Goal: Task Accomplishment & Management: Manage account settings

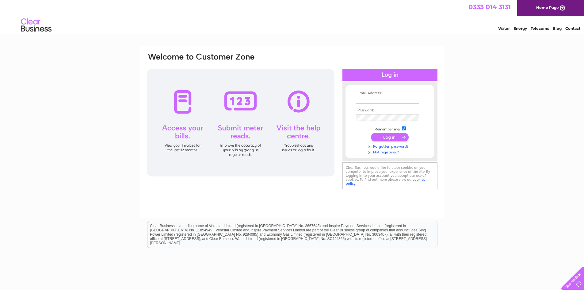
click at [365, 101] on input "text" at bounding box center [387, 100] width 63 height 7
type input "sales@grscars.co.uk"
click at [371, 133] on input "submit" at bounding box center [390, 137] width 38 height 9
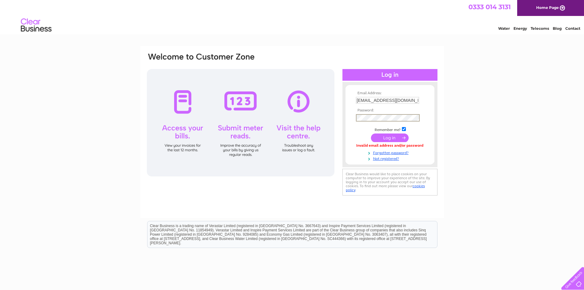
click at [371, 133] on input "submit" at bounding box center [390, 137] width 38 height 9
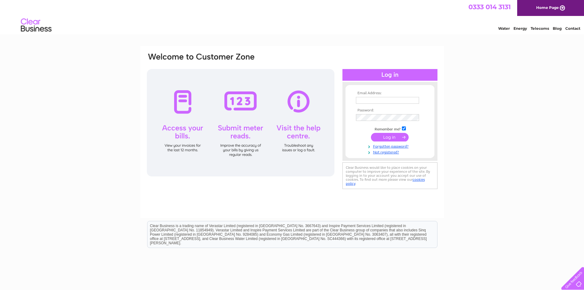
click at [371, 99] on input "text" at bounding box center [387, 100] width 63 height 7
type input "[EMAIL_ADDRESS][DOMAIN_NAME]"
click at [389, 139] on input "submit" at bounding box center [390, 137] width 38 height 9
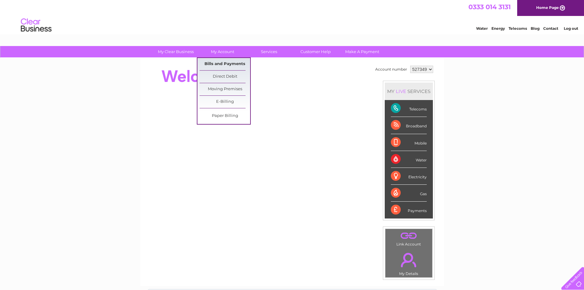
click at [214, 62] on link "Bills and Payments" at bounding box center [225, 64] width 51 height 12
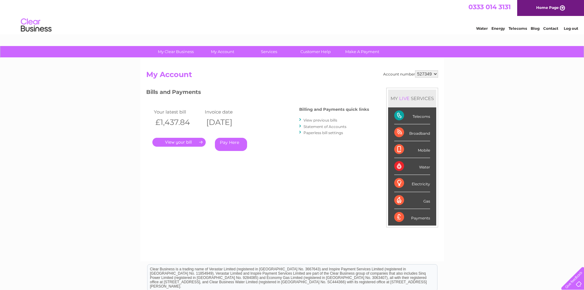
click at [165, 143] on link "." at bounding box center [178, 142] width 53 height 9
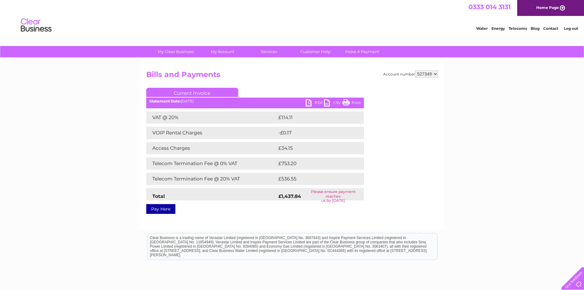
click at [316, 102] on link "PDF" at bounding box center [315, 103] width 18 height 9
